Goal: Communication & Community: Ask a question

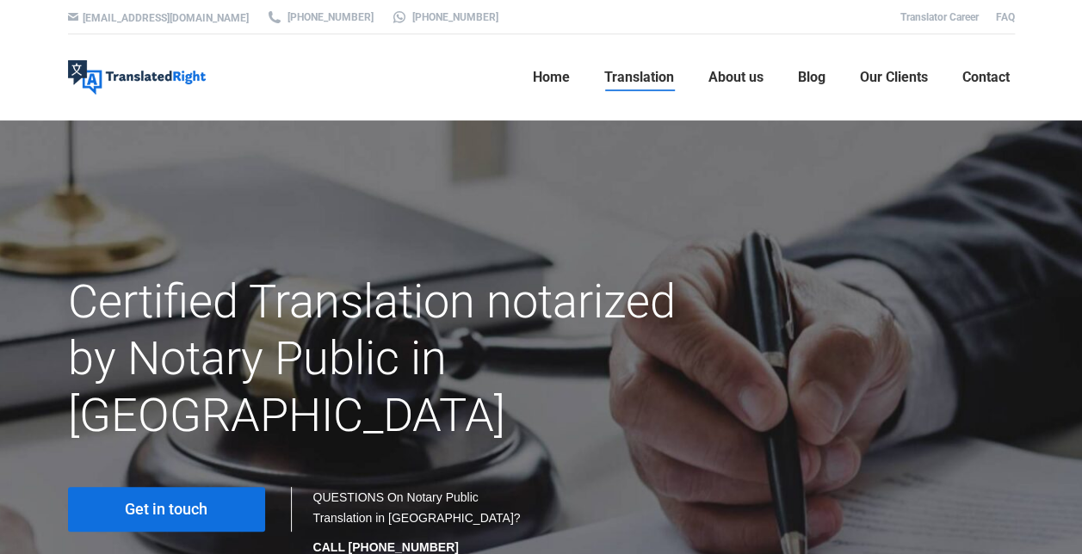
click at [230, 487] on link "Get in touch" at bounding box center [166, 509] width 197 height 45
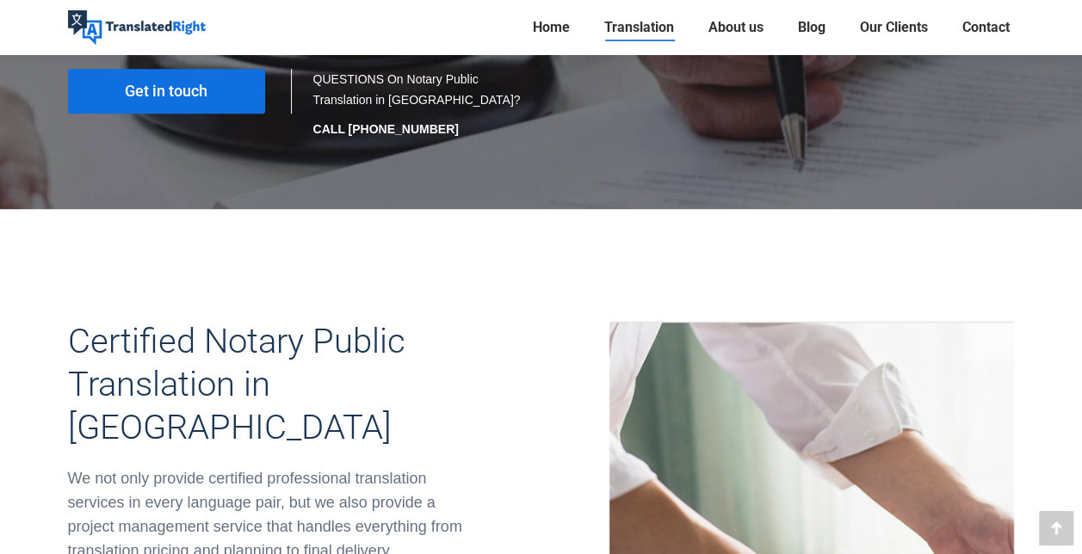
scroll to position [544, 0]
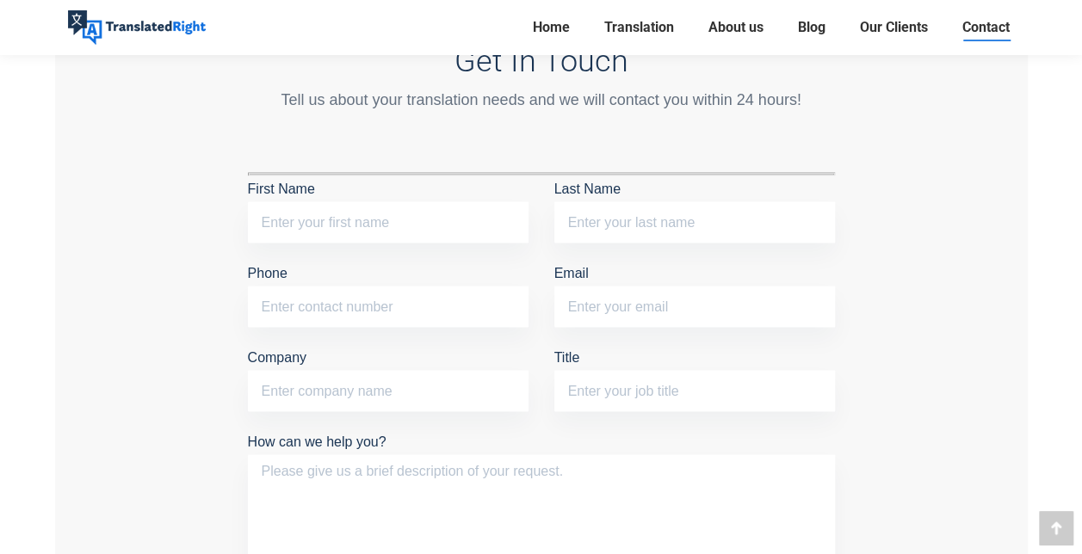
scroll to position [1478, 0]
click at [380, 219] on input "First Name" at bounding box center [388, 222] width 281 height 41
type input "X"
type input "Jingxian"
click at [599, 215] on input "Last Name" at bounding box center [694, 222] width 281 height 41
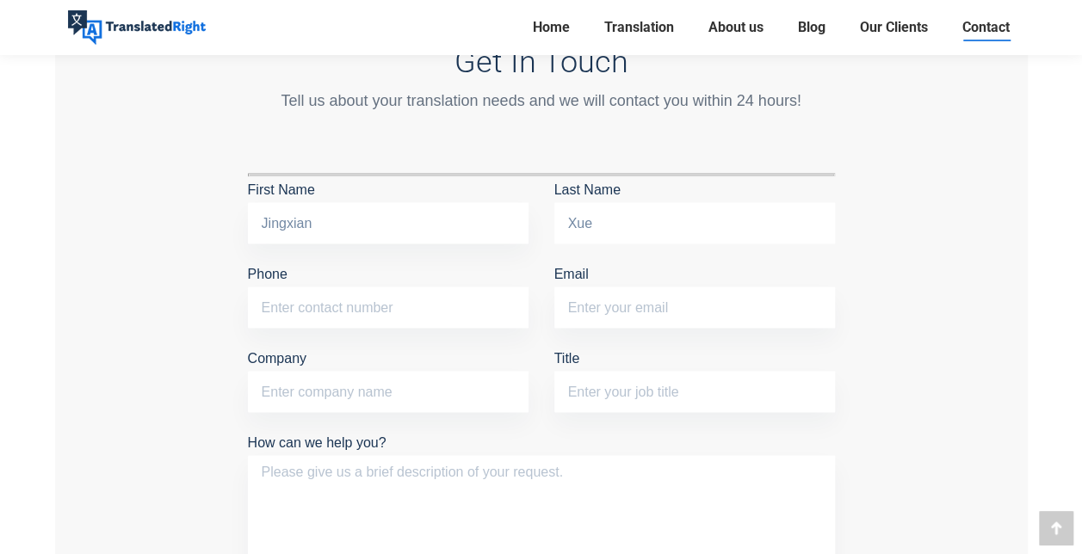
type input "Xue"
click at [437, 298] on input "Phone" at bounding box center [388, 307] width 281 height 41
type input "81482878"
type input "xuejingxian123@gmail.com"
click at [353, 403] on input "Company" at bounding box center [388, 391] width 281 height 41
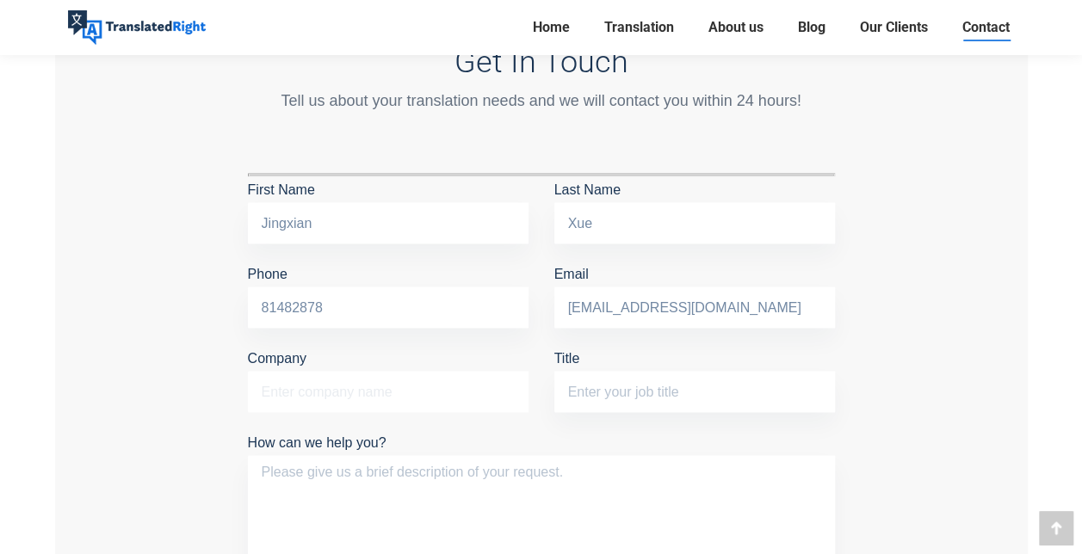
type input "National University of Singapore"
click at [645, 384] on input "Title" at bounding box center [694, 391] width 281 height 41
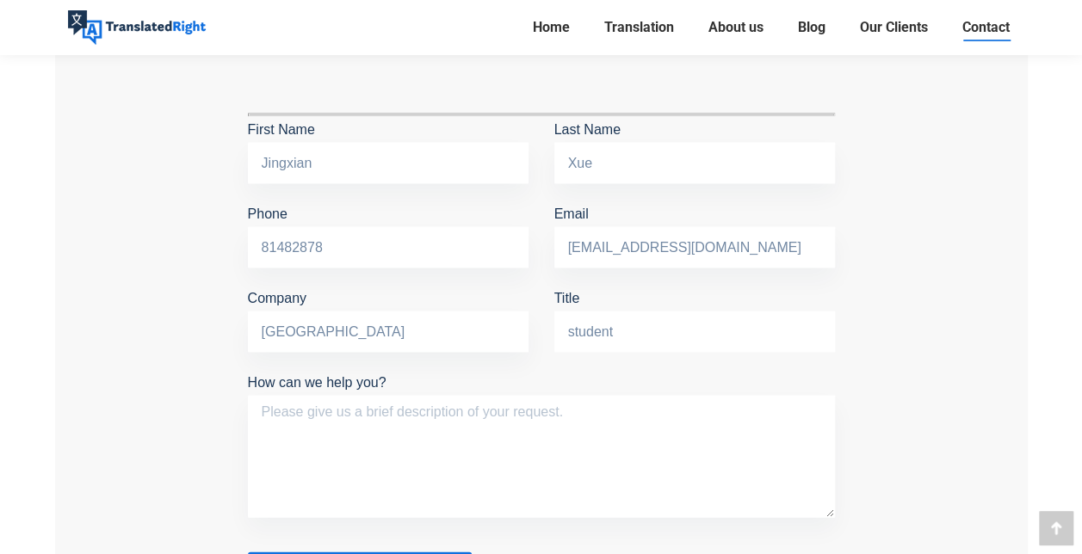
scroll to position [1539, 0]
type input "student"
click at [547, 411] on textarea "How can we help you?" at bounding box center [541, 455] width 587 height 122
click at [448, 406] on textarea "I need to translate and notarise for application of moe tuition grant" at bounding box center [541, 455] width 587 height 122
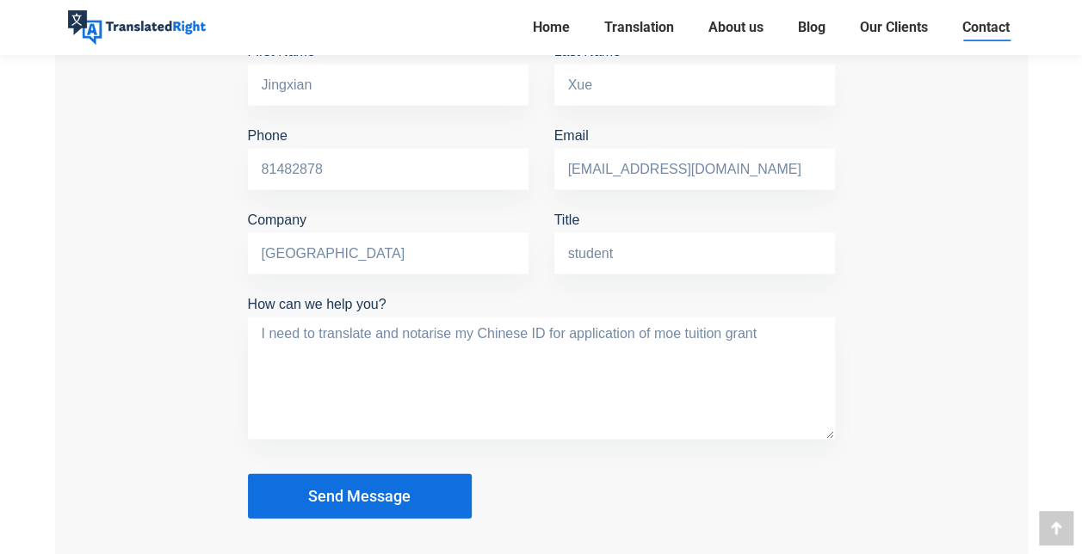
scroll to position [1619, 0]
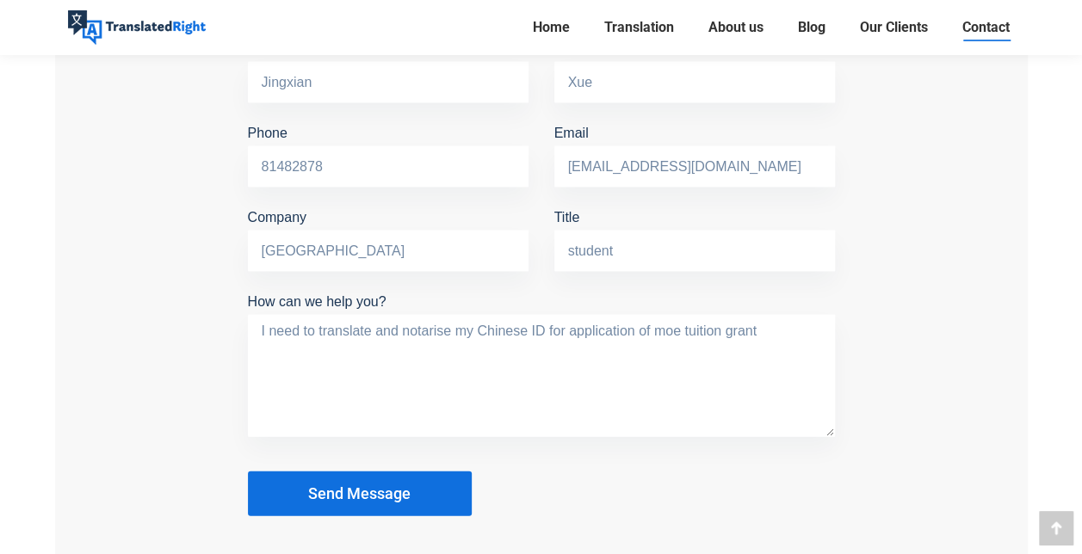
type textarea "I need to translate and notarise my Chinese ID for application of moe tuition g…"
click at [381, 498] on button "Send Message" at bounding box center [360, 493] width 224 height 45
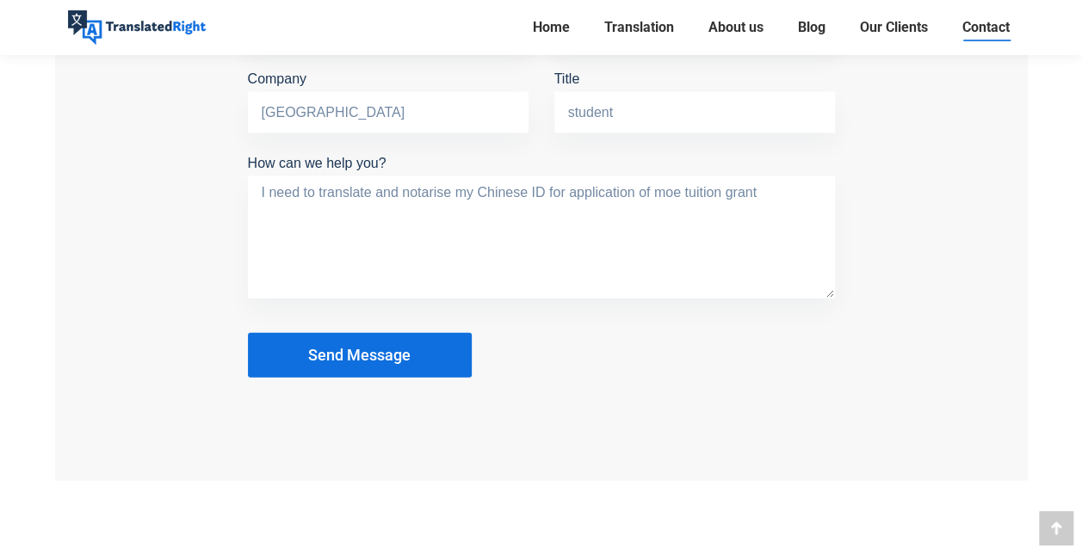
scroll to position [1762, 0]
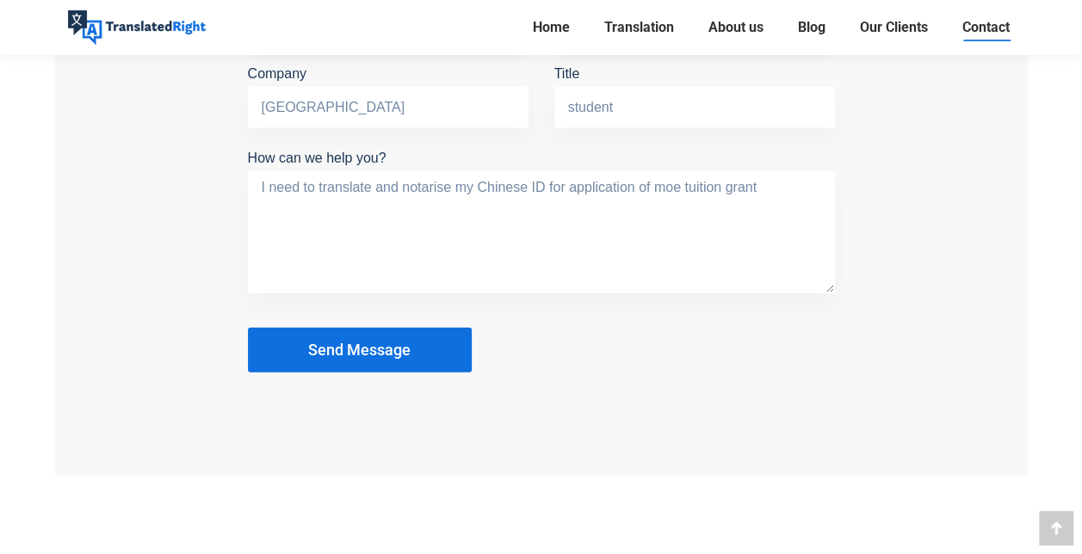
click at [412, 349] on button "Send Message" at bounding box center [360, 350] width 224 height 45
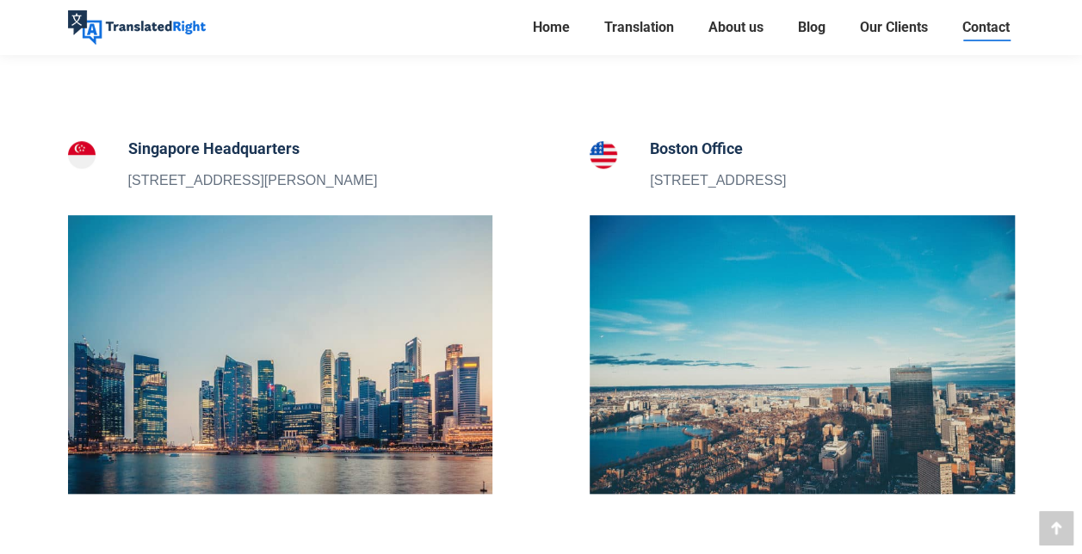
scroll to position [631, 0]
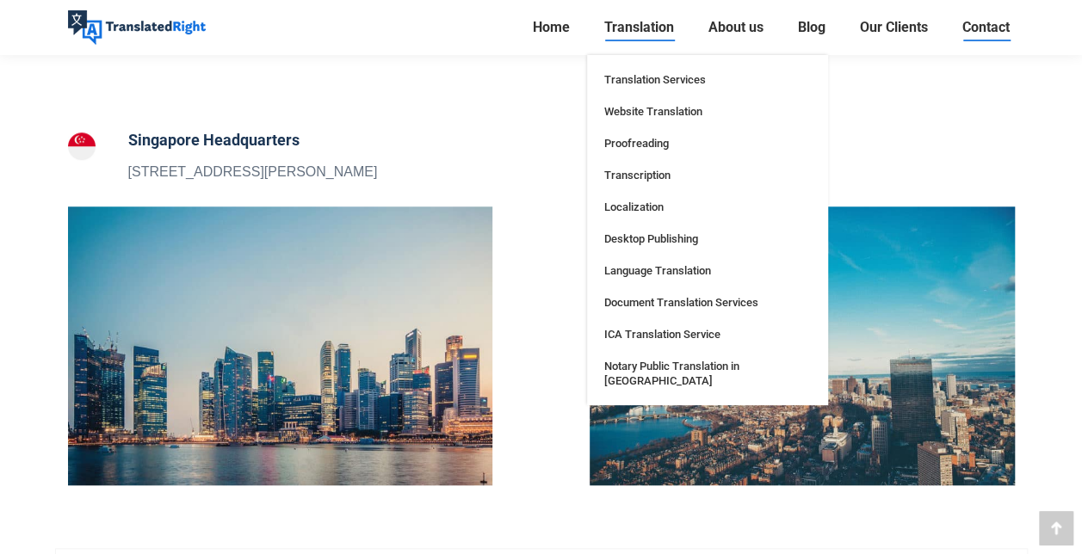
click at [627, 22] on span "Translation" at bounding box center [639, 27] width 70 height 17
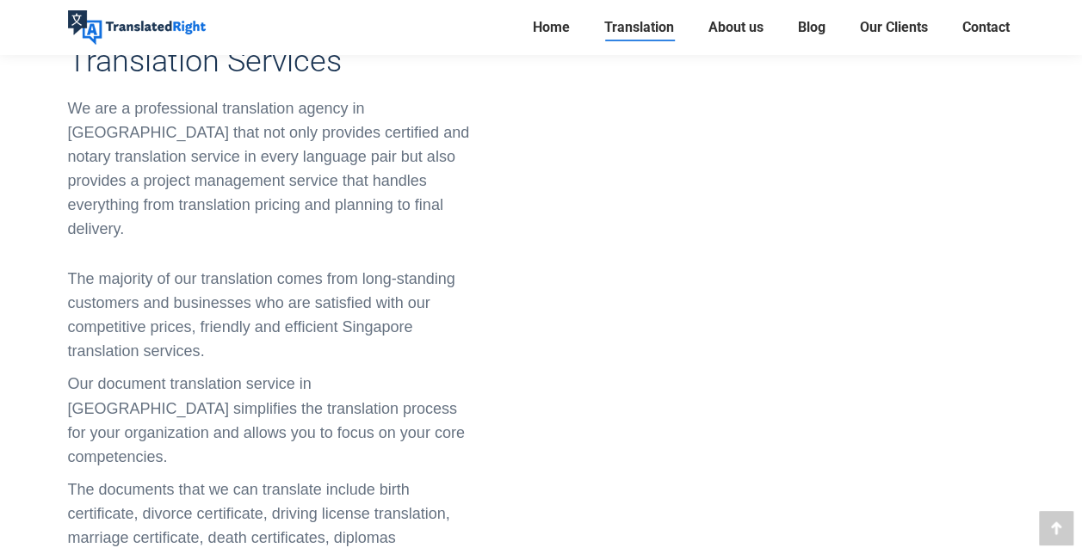
scroll to position [1227, 0]
